Goal: Transaction & Acquisition: Purchase product/service

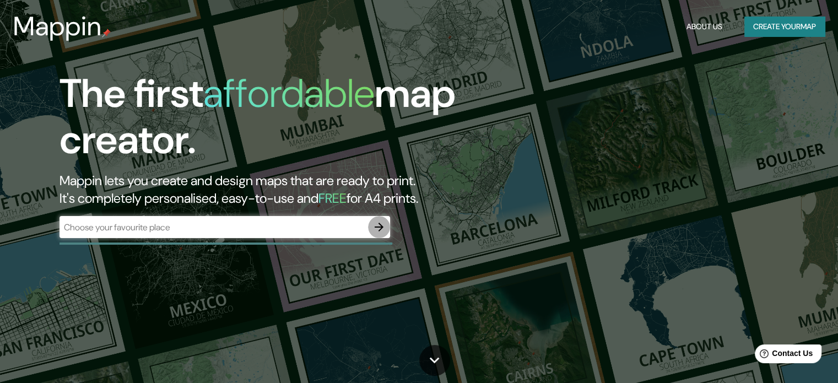
click at [381, 226] on icon "button" at bounding box center [378, 226] width 9 height 9
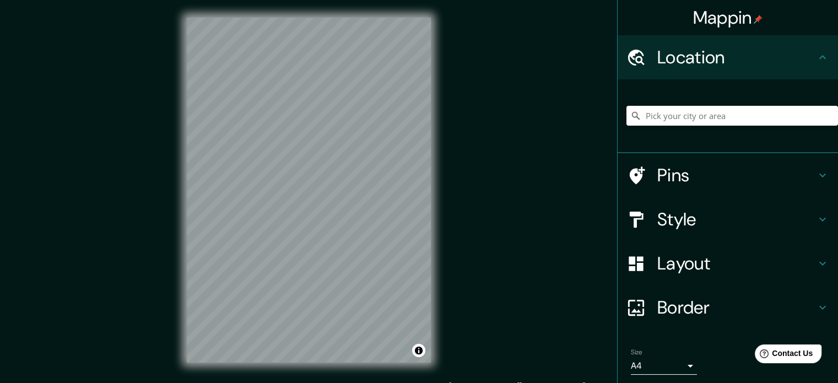
click at [791, 64] on h4 "Location" at bounding box center [736, 57] width 159 height 22
click at [816, 63] on icon at bounding box center [822, 57] width 13 height 13
click at [679, 55] on h4 "Location" at bounding box center [736, 57] width 159 height 22
click at [820, 49] on div "Location" at bounding box center [727, 57] width 220 height 44
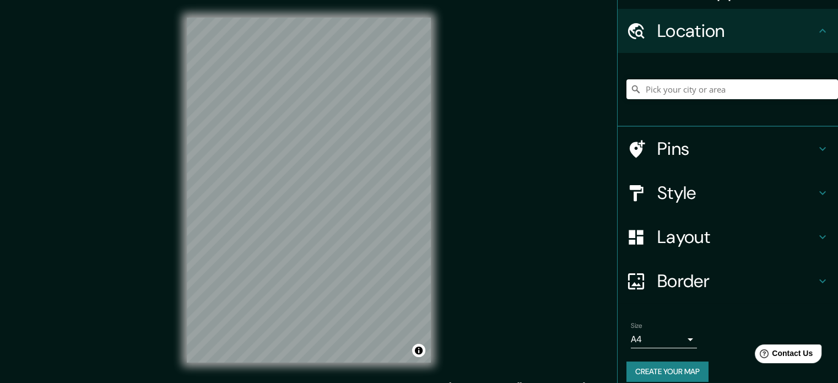
scroll to position [37, 0]
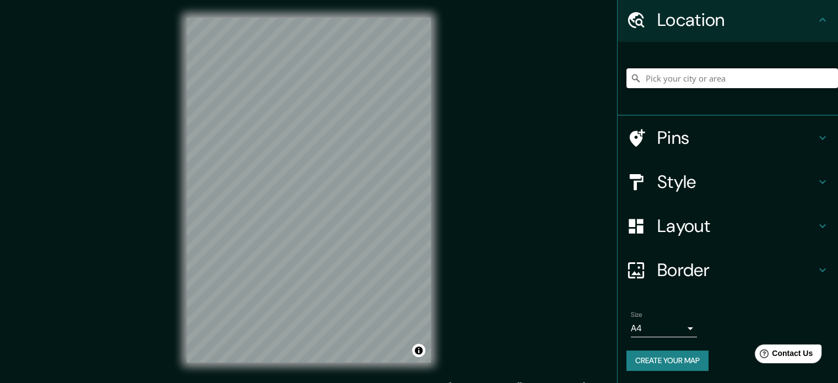
click at [735, 79] on input "Pick your city or area" at bounding box center [731, 78] width 211 height 20
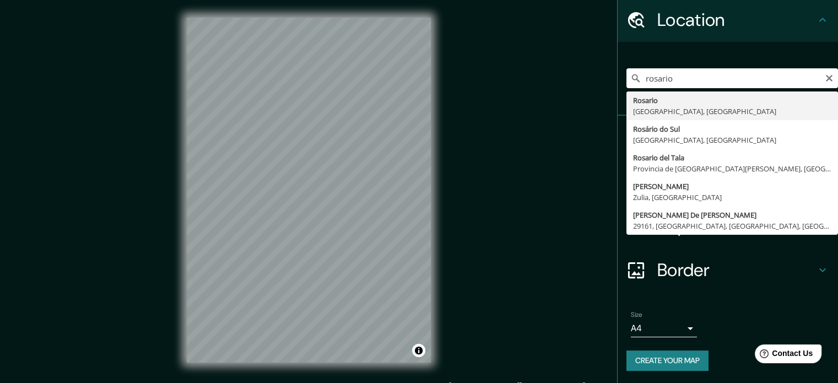
type input "[GEOGRAPHIC_DATA], [GEOGRAPHIC_DATA], [GEOGRAPHIC_DATA]"
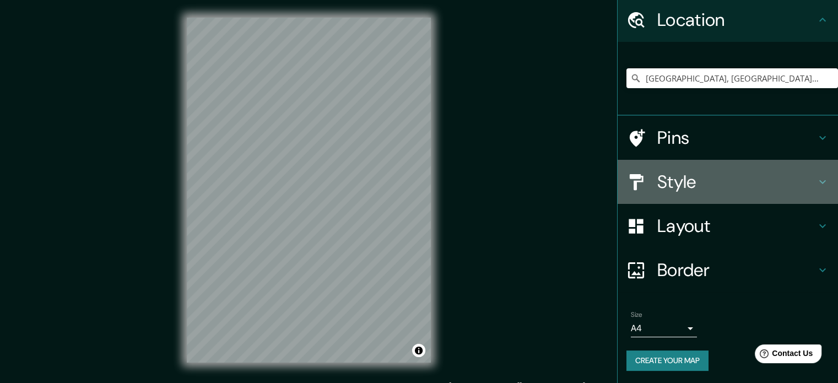
click at [816, 178] on icon at bounding box center [822, 181] width 13 height 13
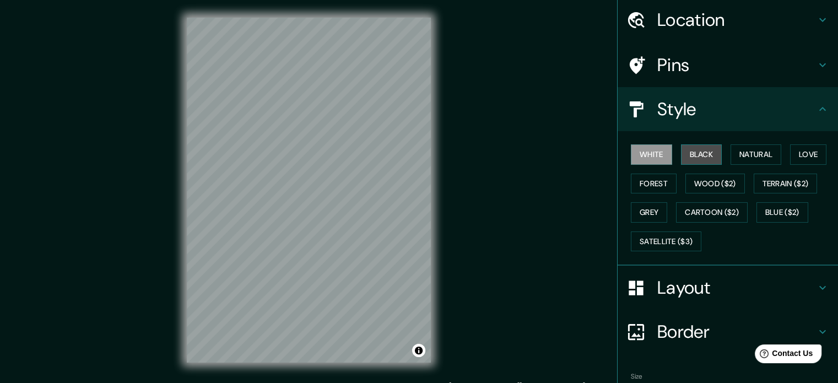
click at [684, 156] on button "Black" at bounding box center [701, 154] width 41 height 20
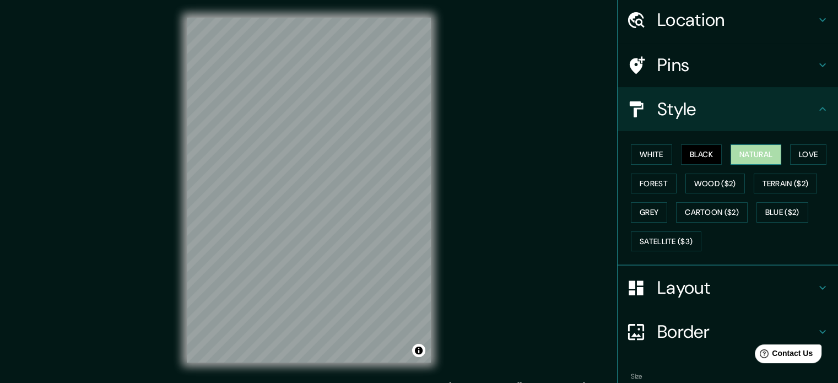
click at [744, 155] on button "Natural" at bounding box center [755, 154] width 51 height 20
click at [802, 151] on button "Love" at bounding box center [808, 154] width 36 height 20
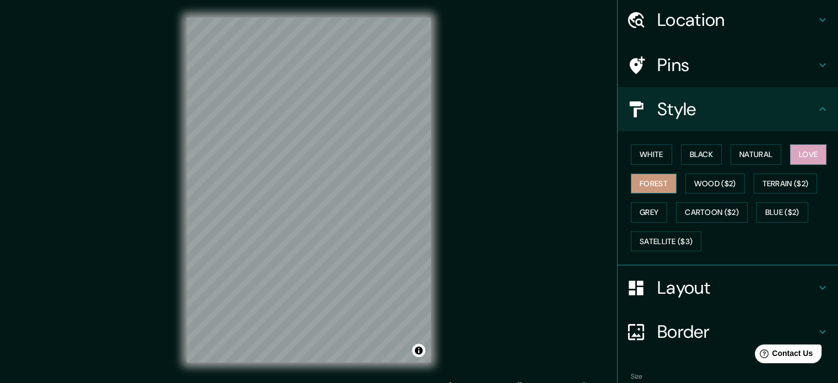
click at [660, 182] on button "Forest" at bounding box center [653, 183] width 46 height 20
click at [702, 182] on button "Wood ($2)" at bounding box center [714, 183] width 59 height 20
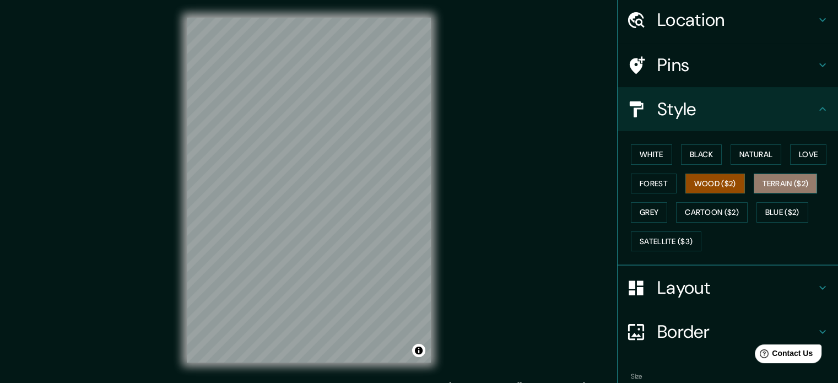
click at [802, 182] on button "Terrain ($2)" at bounding box center [785, 183] width 64 height 20
click at [706, 183] on button "Wood ($2)" at bounding box center [714, 183] width 59 height 20
click at [650, 213] on button "Grey" at bounding box center [648, 212] width 36 height 20
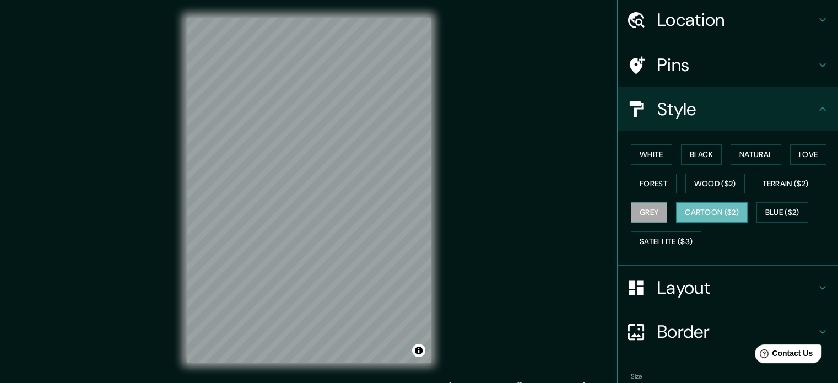
click at [712, 211] on button "Cartoon ($2)" at bounding box center [712, 212] width 72 height 20
click at [788, 206] on button "Blue ($2)" at bounding box center [782, 212] width 52 height 20
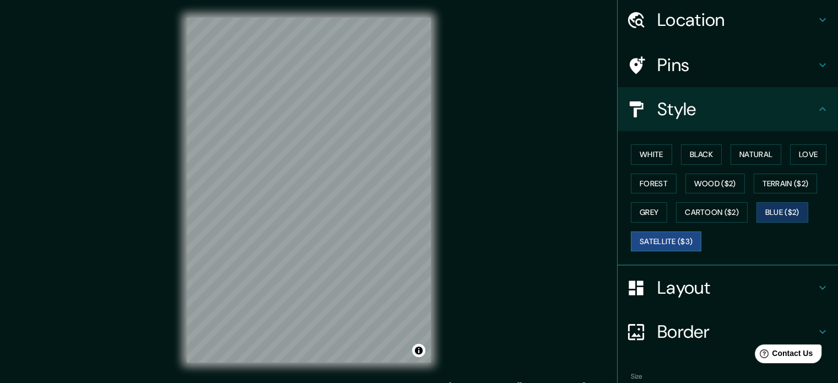
click at [648, 233] on button "Satellite ($3)" at bounding box center [665, 241] width 70 height 20
click at [649, 211] on button "Grey" at bounding box center [648, 212] width 36 height 20
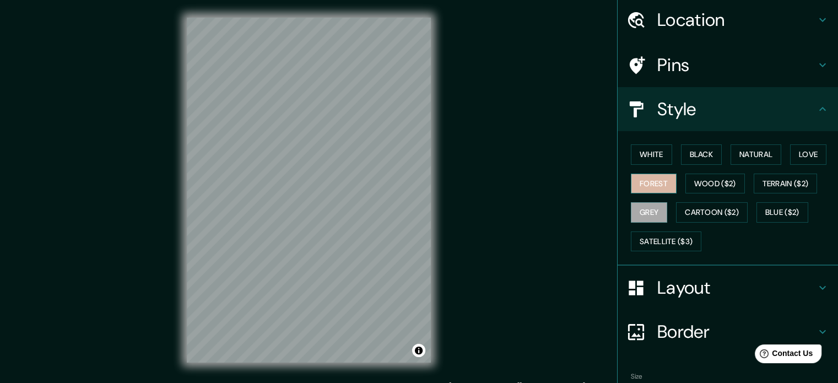
click at [652, 178] on button "Forest" at bounding box center [653, 183] width 46 height 20
click at [711, 182] on button "Wood ($2)" at bounding box center [714, 183] width 59 height 20
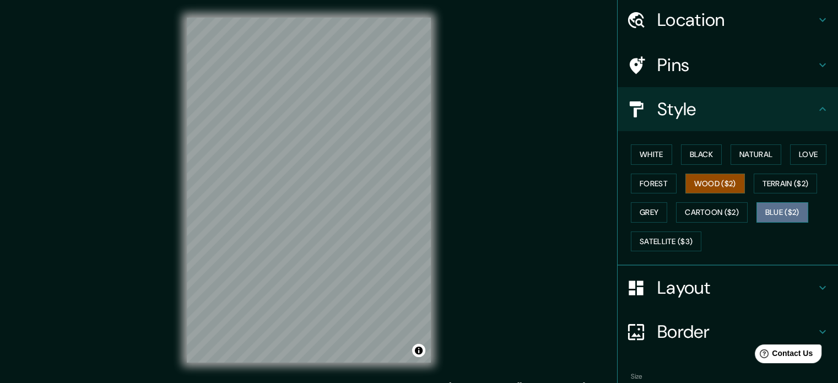
click at [766, 213] on button "Blue ($2)" at bounding box center [782, 212] width 52 height 20
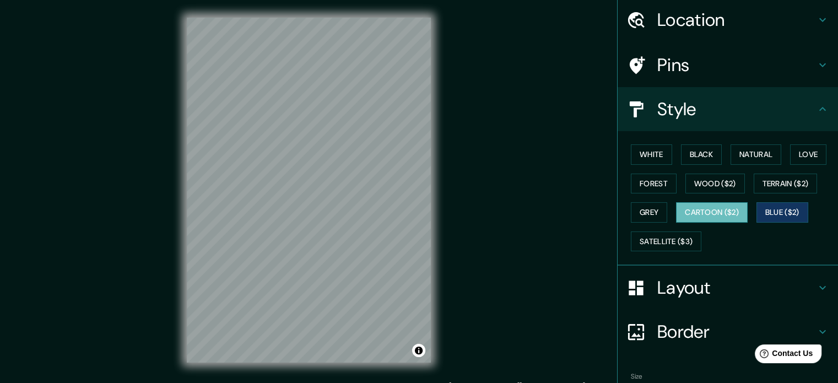
click at [732, 210] on button "Cartoon ($2)" at bounding box center [712, 212] width 72 height 20
click at [710, 182] on button "Wood ($2)" at bounding box center [714, 183] width 59 height 20
